Goal: Complete application form

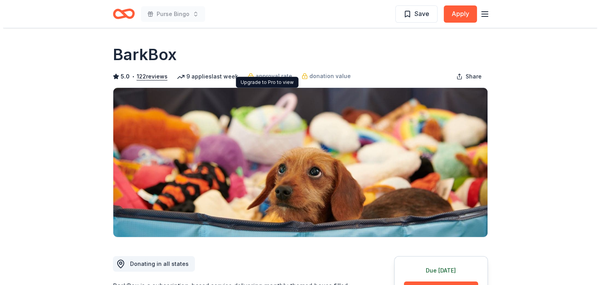
scroll to position [78, 0]
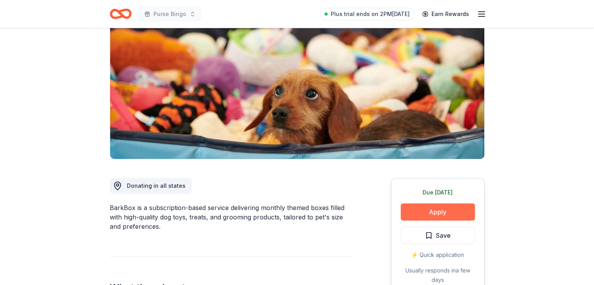
click at [449, 210] on button "Apply" at bounding box center [438, 212] width 74 height 17
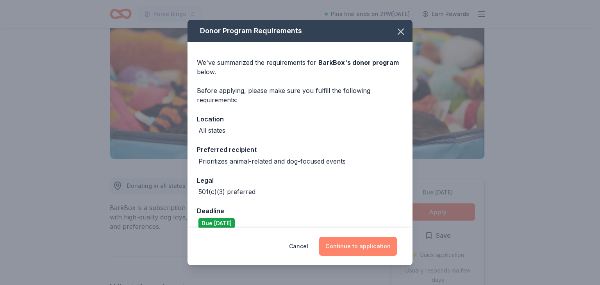
click at [367, 247] on button "Continue to application" at bounding box center [358, 246] width 78 height 19
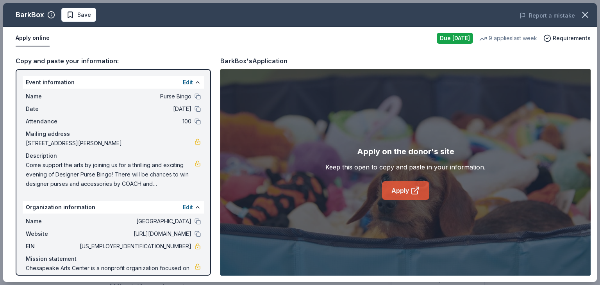
click at [417, 190] on icon at bounding box center [415, 190] width 9 height 9
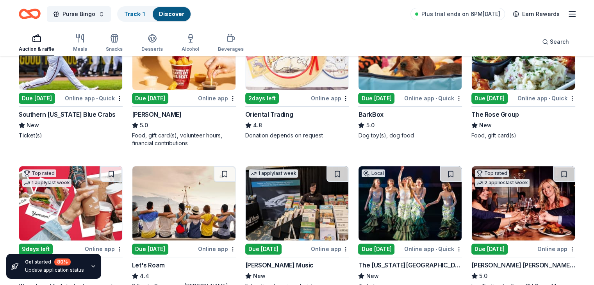
scroll to position [234, 0]
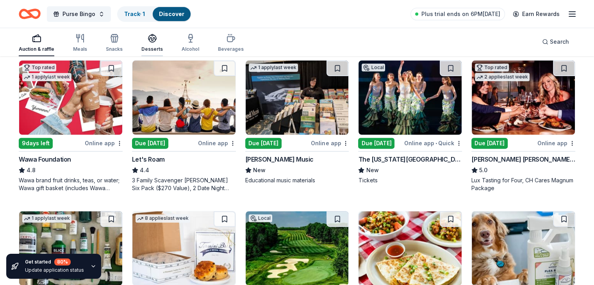
click at [159, 43] on div "Desserts" at bounding box center [151, 43] width 21 height 19
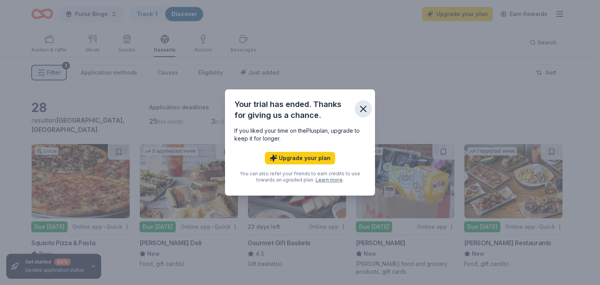
click at [365, 110] on icon "button" at bounding box center [363, 109] width 11 height 11
